Goal: Information Seeking & Learning: Learn about a topic

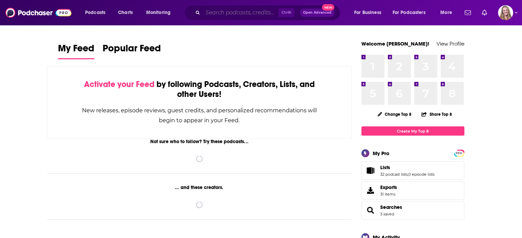
click at [212, 8] on input "Search podcasts, credits, & more..." at bounding box center [240, 12] width 75 height 11
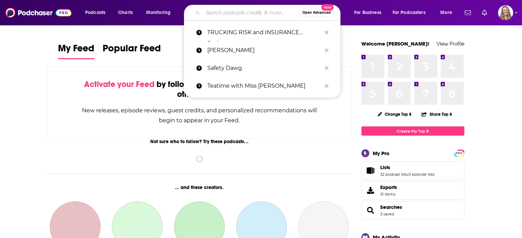
paste input "Trucking Risk and Insurance Podcast,"
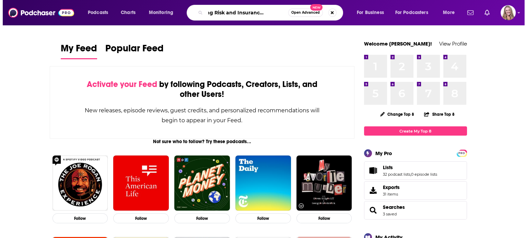
scroll to position [0, 17]
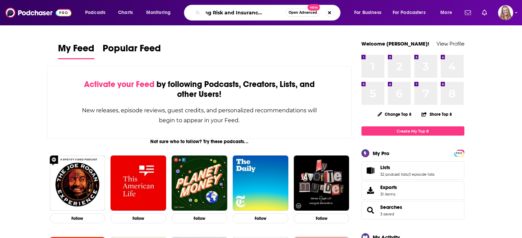
type input "Trucking Risk and Insurance Podcast"
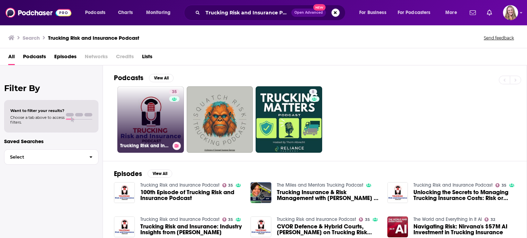
click at [154, 113] on link "35 Trucking Risk and Insurance Podcast" at bounding box center [150, 119] width 67 height 67
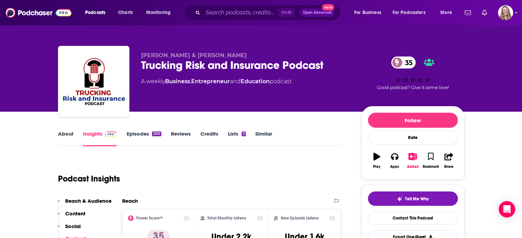
click at [139, 134] on link "Episodes 200" at bounding box center [143, 139] width 35 height 16
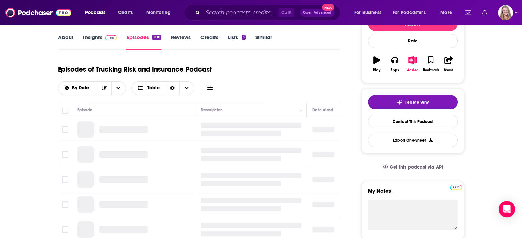
scroll to position [137, 0]
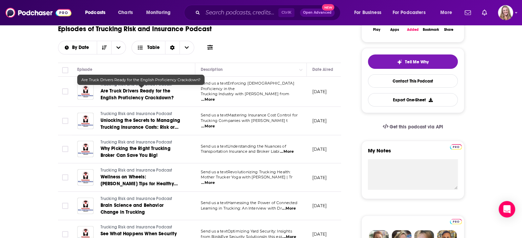
click at [115, 94] on link "Are Truck Drivers Ready for the English Proficiency Crackdown?" at bounding box center [142, 95] width 82 height 14
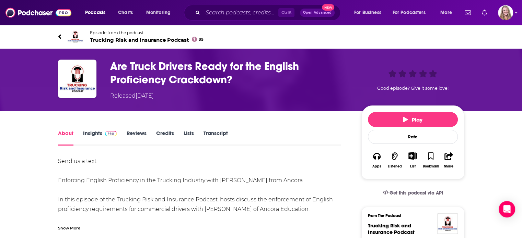
click at [115, 41] on span "Trucking Risk and Insurance Podcast 35" at bounding box center [147, 40] width 114 height 7
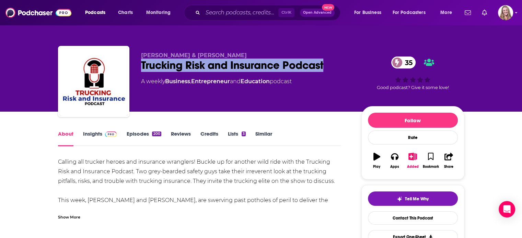
drag, startPoint x: 329, startPoint y: 67, endPoint x: 141, endPoint y: 68, distance: 188.7
click at [141, 68] on div "[PERSON_NAME] & [PERSON_NAME] Trucking Risk and Insurance Podcast 35 A weekly B…" at bounding box center [261, 83] width 406 height 74
copy h1 "Trucking Risk and Insurance Podcast"
